Goal: Transaction & Acquisition: Purchase product/service

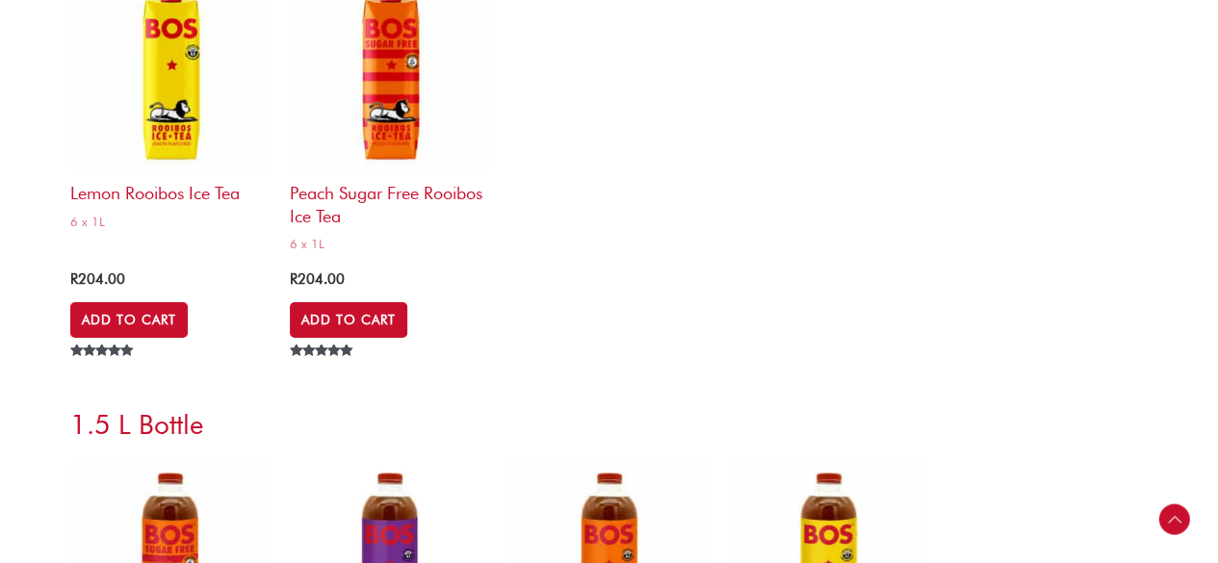
scroll to position [6451, 0]
